Goal: Information Seeking & Learning: Learn about a topic

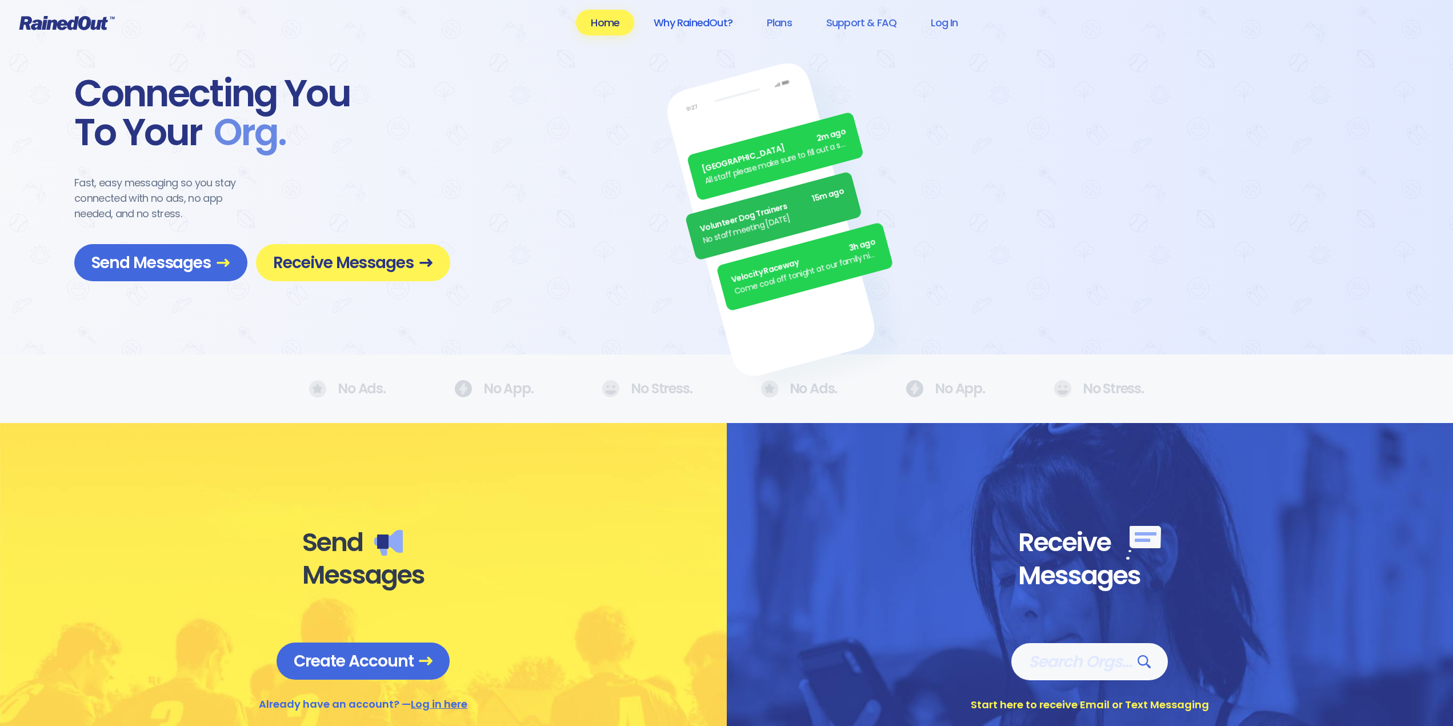
click at [677, 26] on link "Why RainedOut?" at bounding box center [693, 23] width 109 height 26
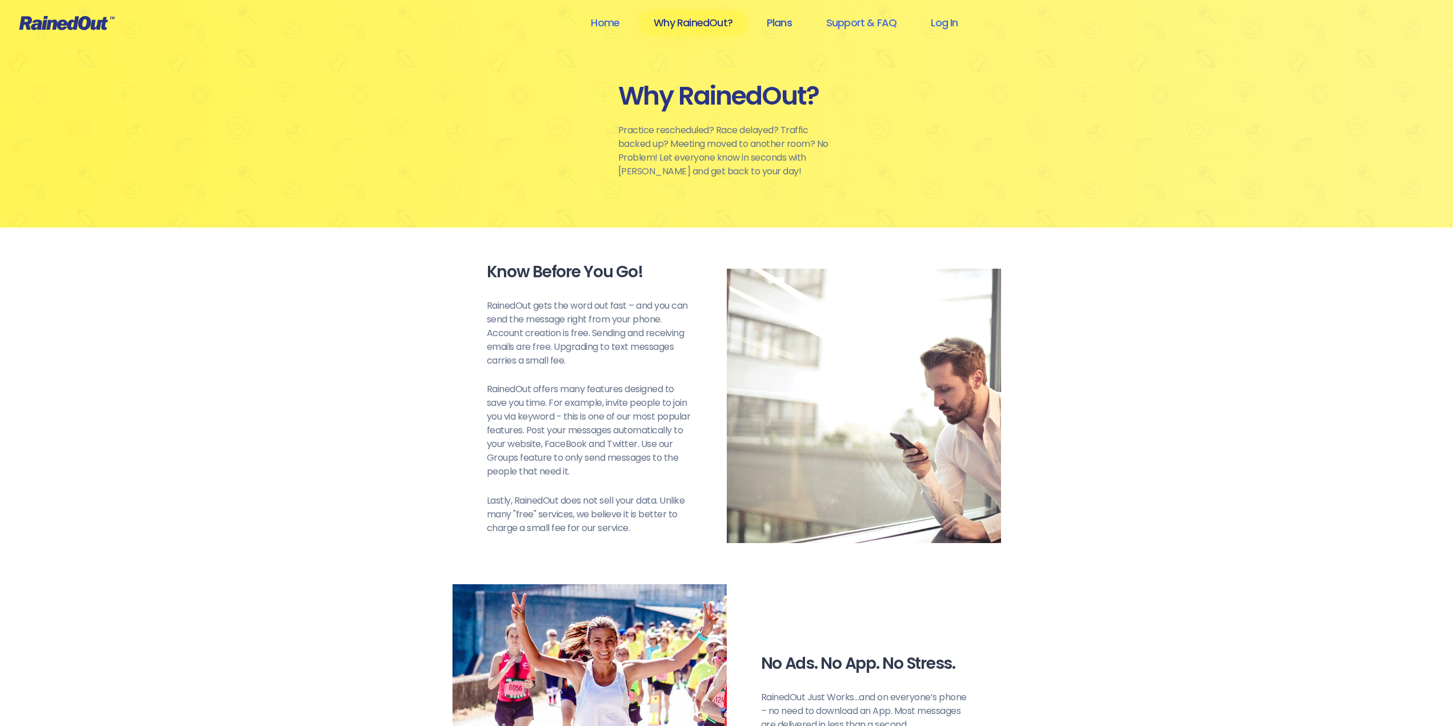
click at [782, 22] on link "Plans" at bounding box center [779, 23] width 55 height 26
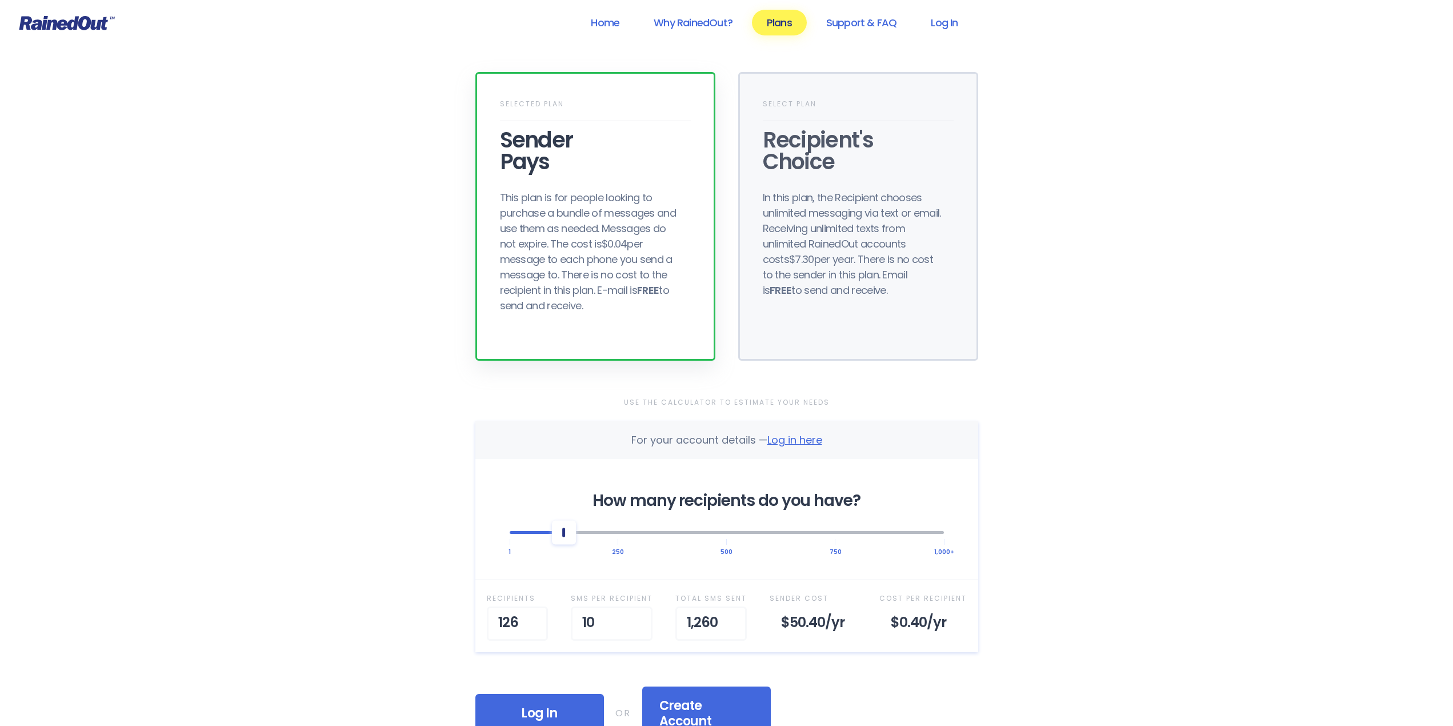
drag, startPoint x: 538, startPoint y: 531, endPoint x: 563, endPoint y: 531, distance: 25.2
click at [563, 531] on div at bounding box center [564, 532] width 24 height 24
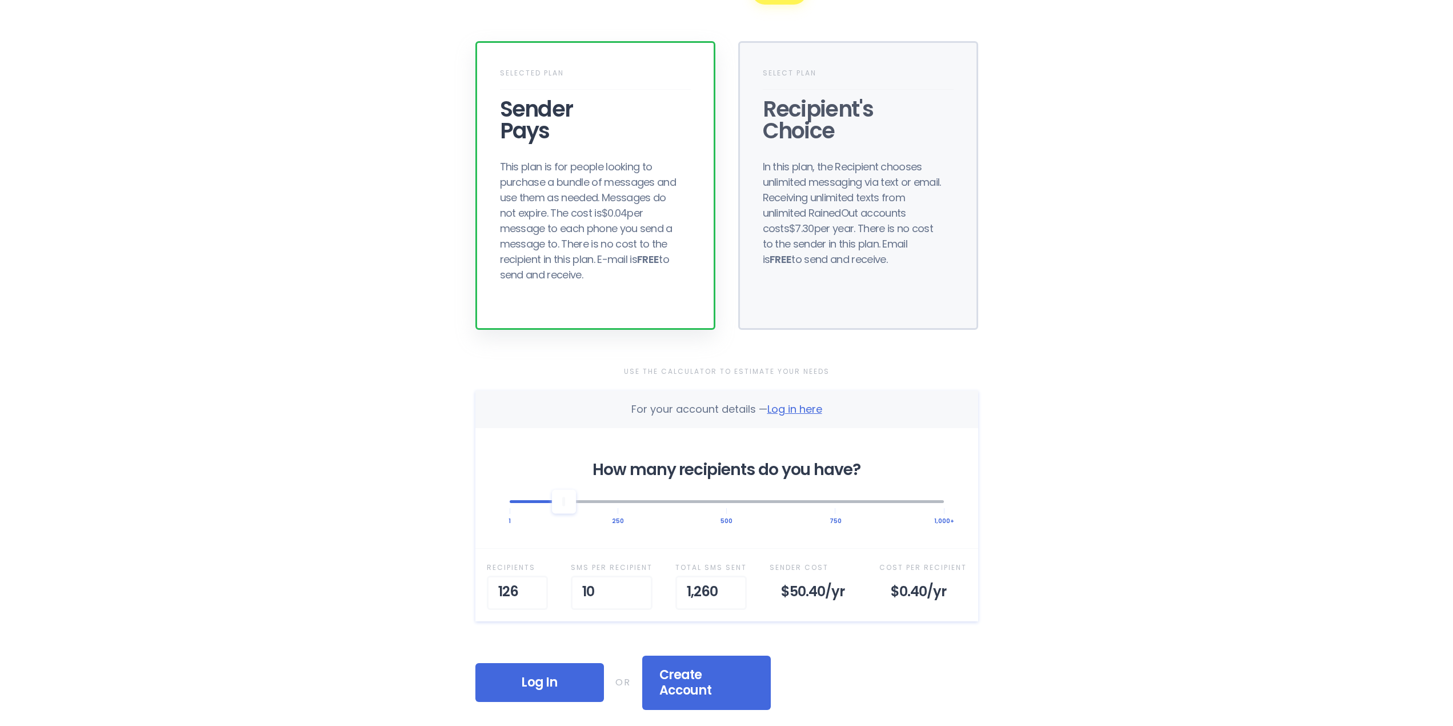
scroll to position [57, 0]
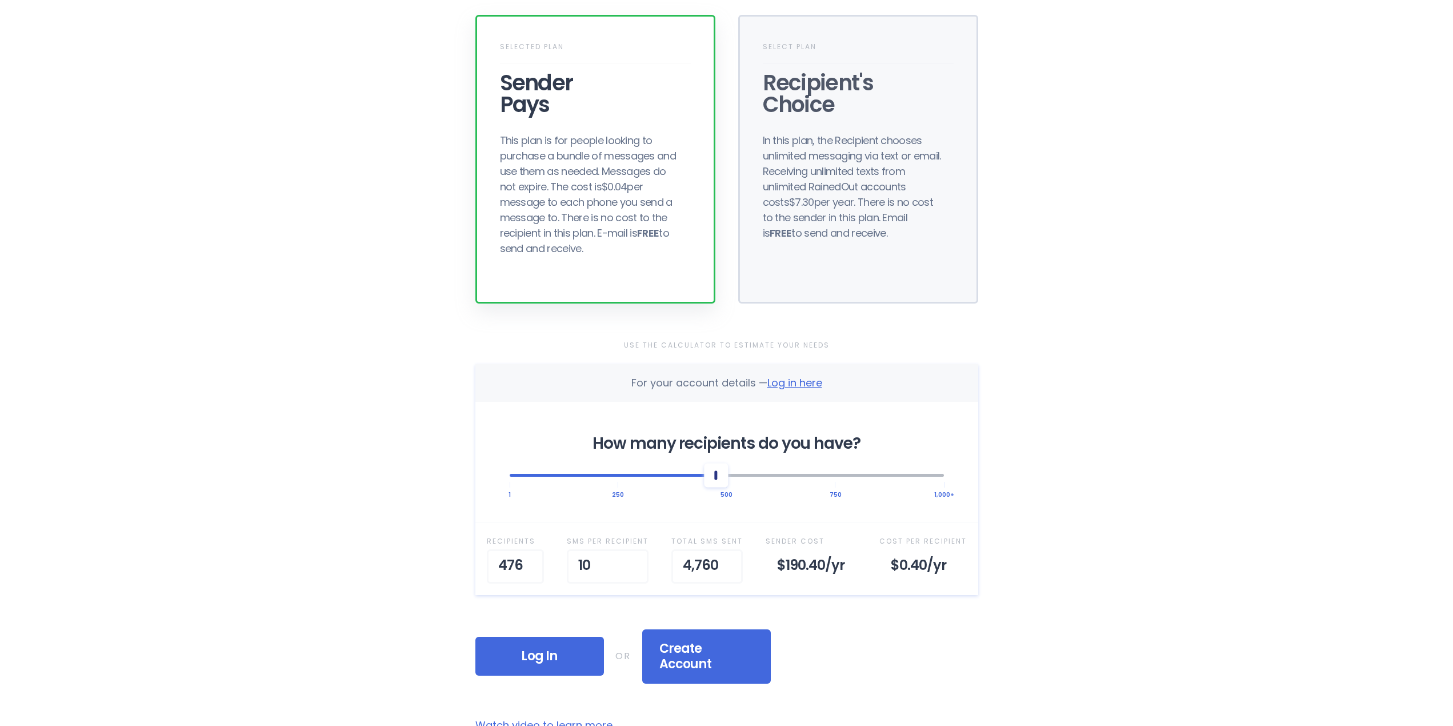
drag, startPoint x: 562, startPoint y: 475, endPoint x: 720, endPoint y: 482, distance: 157.9
click at [720, 482] on div at bounding box center [716, 475] width 24 height 24
click at [814, 85] on div "Recipient's Choice" at bounding box center [858, 93] width 191 height 43
